Goal: Task Accomplishment & Management: Manage account settings

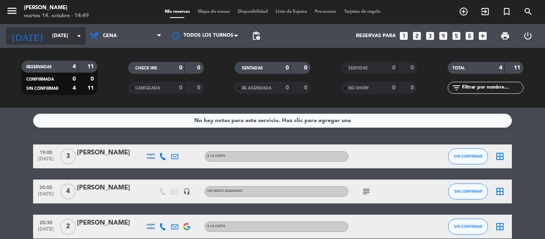
click at [68, 35] on input "[DATE]" at bounding box center [81, 36] width 67 height 14
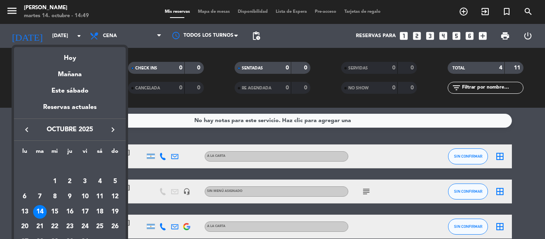
click at [113, 129] on icon "keyboard_arrow_right" at bounding box center [113, 130] width 10 height 10
click at [57, 208] on div "19" at bounding box center [55, 212] width 14 height 14
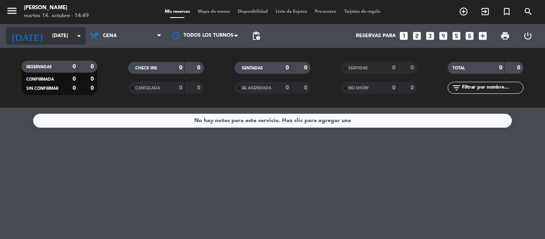
click at [68, 31] on input "[DATE]" at bounding box center [81, 36] width 67 height 14
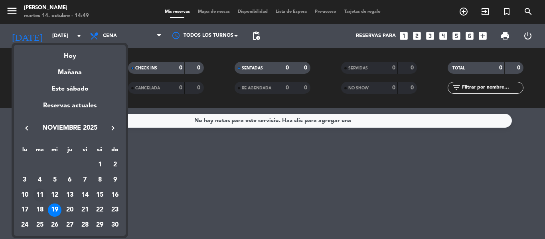
click at [42, 197] on div "11" at bounding box center [40, 195] width 14 height 14
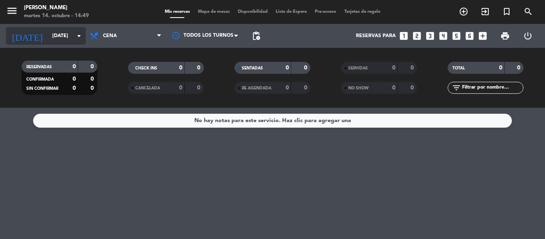
click at [76, 38] on icon "arrow_drop_down" at bounding box center [79, 36] width 10 height 10
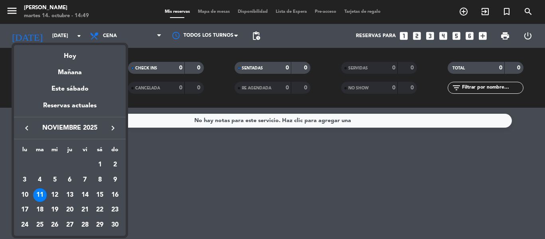
click at [39, 191] on div "11" at bounding box center [40, 195] width 14 height 14
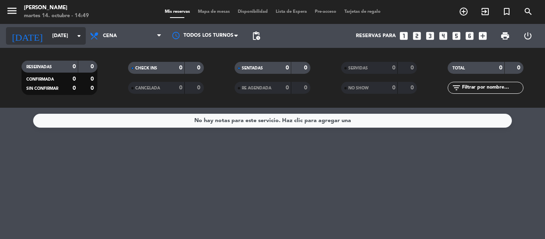
click at [70, 39] on input "[DATE]" at bounding box center [81, 36] width 67 height 14
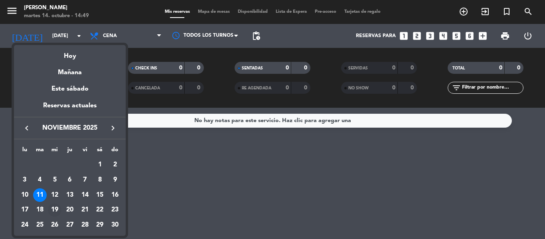
click at [52, 211] on div "19" at bounding box center [55, 210] width 14 height 14
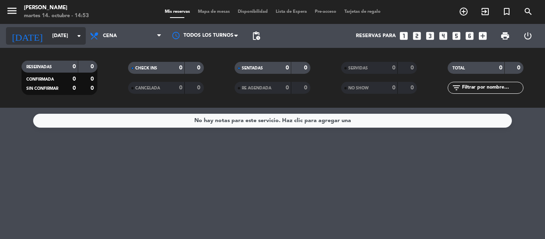
click at [48, 39] on input "[DATE]" at bounding box center [81, 36] width 67 height 14
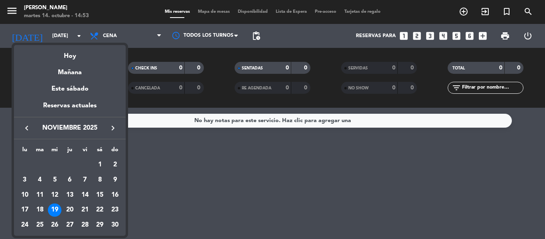
click at [135, 33] on div at bounding box center [272, 119] width 545 height 239
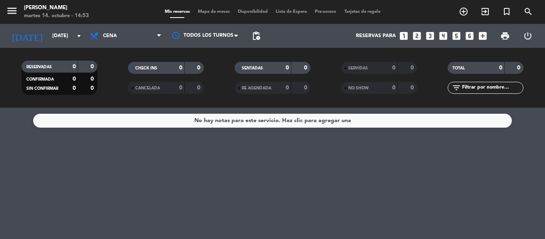
click at [135, 33] on span "Cena" at bounding box center [126, 36] width 80 height 18
click at [124, 81] on div "menu Hierro Bodegón [DATE] 14. octubre - 14:53 Mis reservas Mapa de mesas Dispo…" at bounding box center [272, 54] width 545 height 108
click at [73, 30] on input "[DATE]" at bounding box center [81, 36] width 67 height 14
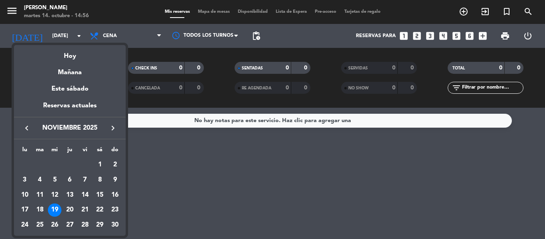
click at [29, 128] on icon "keyboard_arrow_left" at bounding box center [27, 128] width 10 height 10
click at [52, 221] on div "22" at bounding box center [55, 225] width 14 height 14
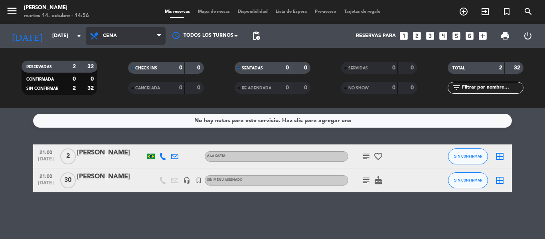
click at [153, 31] on span "Cena" at bounding box center [126, 36] width 80 height 18
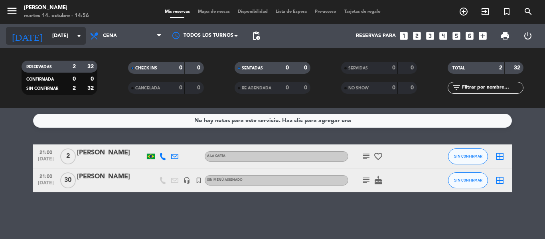
click at [75, 36] on icon "arrow_drop_down" at bounding box center [79, 36] width 10 height 10
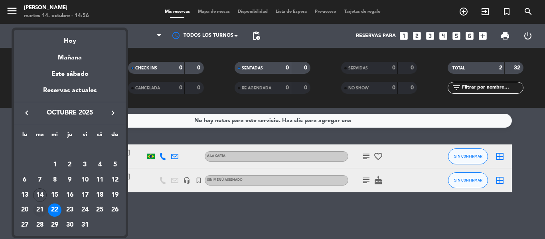
click at [39, 211] on div "21" at bounding box center [40, 210] width 14 height 14
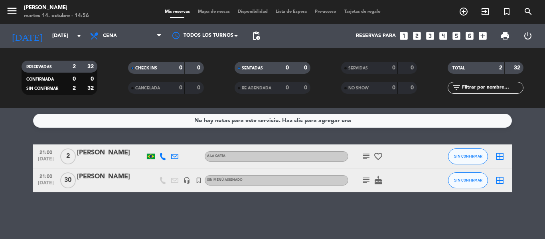
type input "[DATE]"
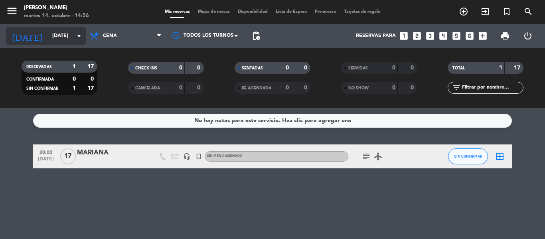
click at [69, 40] on input "[DATE]" at bounding box center [81, 36] width 67 height 14
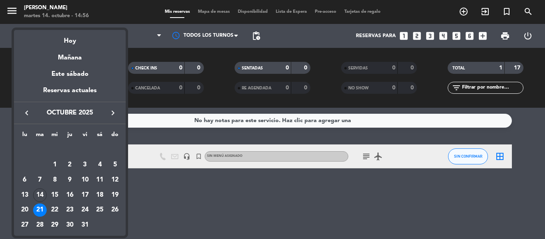
click at [280, 180] on div at bounding box center [272, 119] width 545 height 239
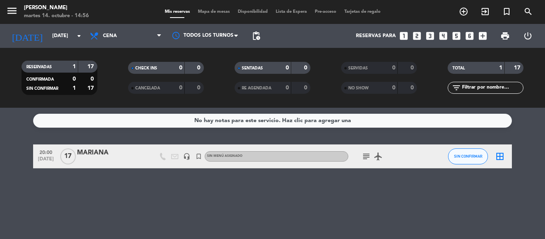
click at [366, 161] on icon "subject" at bounding box center [366, 157] width 10 height 10
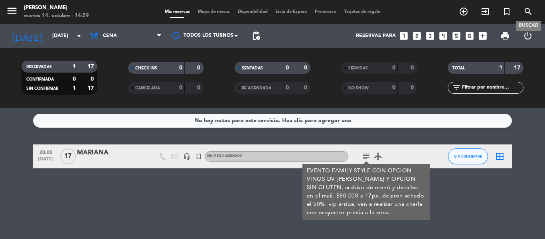
click at [525, 8] on icon "search" at bounding box center [528, 12] width 10 height 10
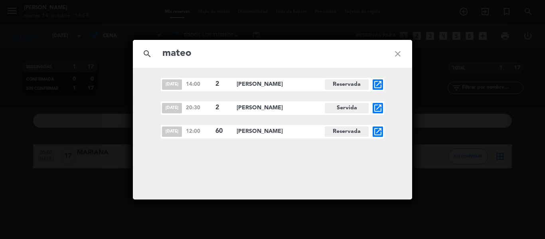
type input "mateo"
click at [173, 134] on span "[DATE]" at bounding box center [172, 131] width 20 height 10
click at [381, 131] on icon "open_in_new" at bounding box center [378, 132] width 10 height 10
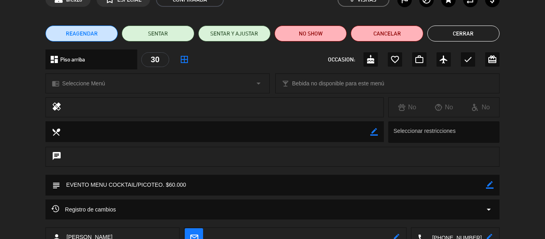
scroll to position [47, 0]
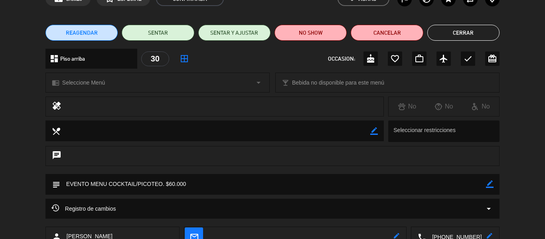
click at [203, 183] on textarea at bounding box center [272, 184] width 425 height 20
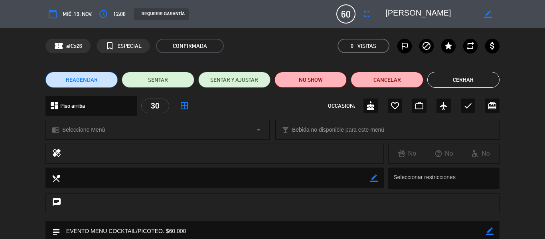
click at [450, 83] on button "Cerrar" at bounding box center [463, 80] width 72 height 16
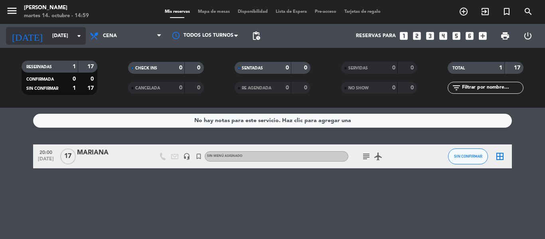
click at [65, 40] on input "[DATE]" at bounding box center [81, 36] width 67 height 14
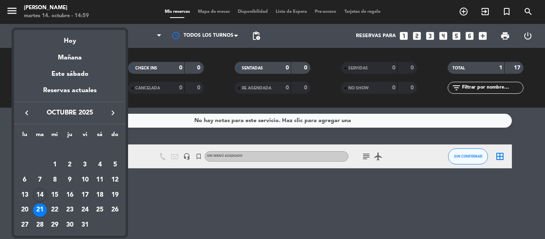
click at [112, 109] on icon "keyboard_arrow_right" at bounding box center [113, 113] width 10 height 10
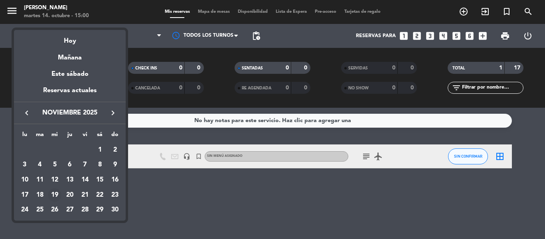
click at [60, 193] on div "19" at bounding box center [55, 195] width 14 height 14
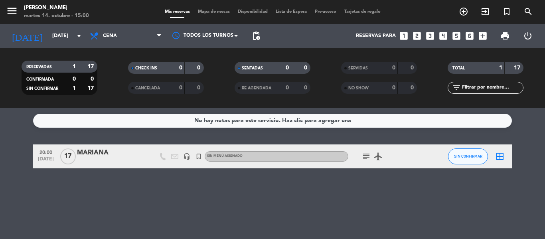
type input "[DATE]"
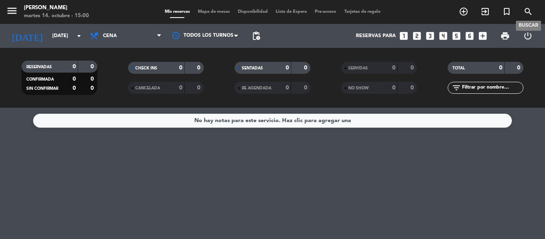
click at [527, 13] on icon "search" at bounding box center [528, 12] width 10 height 10
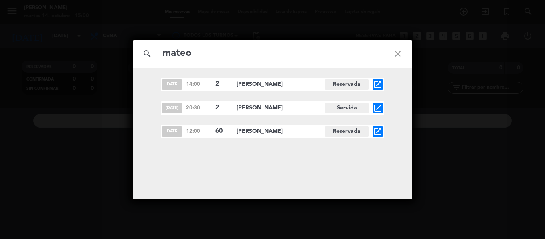
type input "mateo"
click at [266, 128] on span "[PERSON_NAME]" at bounding box center [280, 131] width 88 height 9
click at [395, 56] on icon "close" at bounding box center [397, 53] width 29 height 29
click at [400, 55] on icon "close" at bounding box center [397, 53] width 29 height 29
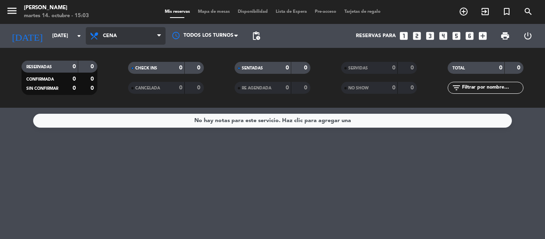
click at [134, 36] on span "Cena" at bounding box center [126, 36] width 80 height 18
click at [138, 66] on div "menu Hierro Bodegón martes 14. octubre - 15:03 Mis reservas Mapa de mesas Dispo…" at bounding box center [272, 54] width 545 height 108
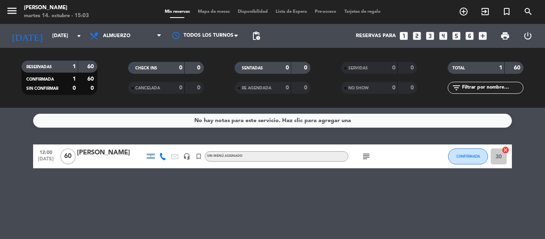
click at [363, 156] on icon "subject" at bounding box center [366, 157] width 10 height 10
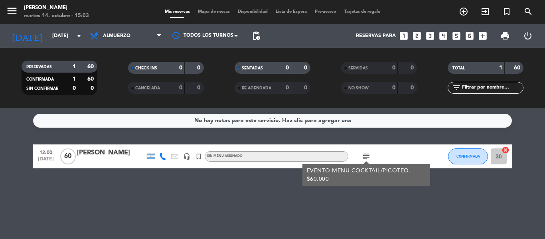
click at [114, 155] on div "[PERSON_NAME]" at bounding box center [111, 153] width 68 height 10
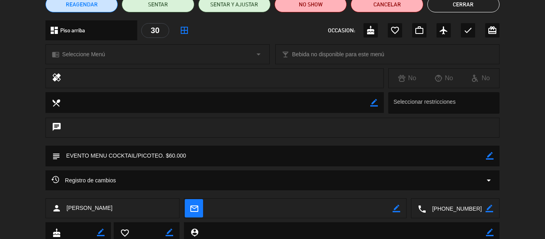
scroll to position [76, 0]
click at [494, 157] on div "subject border_color" at bounding box center [272, 155] width 454 height 21
click at [488, 156] on icon "border_color" at bounding box center [490, 156] width 8 height 8
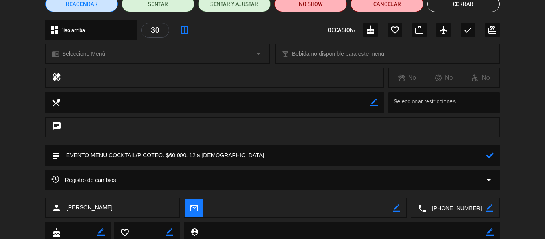
type textarea "EVENTO MENU COCKTAIL/PICOTEO. $60.000. 12 a 15hs"
click at [488, 156] on icon at bounding box center [490, 156] width 8 height 8
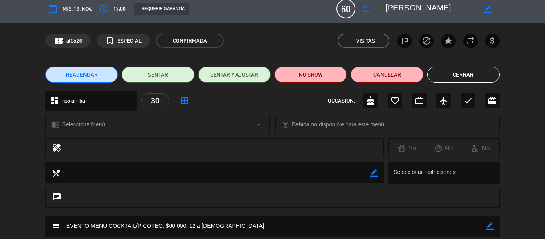
scroll to position [0, 0]
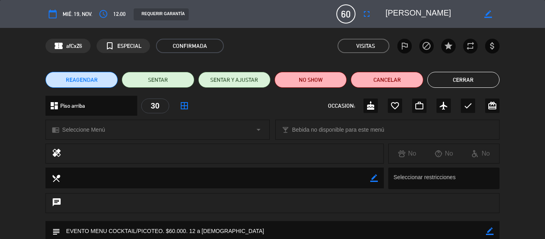
click at [478, 89] on div "REAGENDAR SENTAR SENTAR Y AJUSTAR NO SHOW Cancelar Cerrar" at bounding box center [272, 80] width 545 height 32
click at [476, 77] on button "Cerrar" at bounding box center [463, 80] width 72 height 16
